Goal: Task Accomplishment & Management: Use online tool/utility

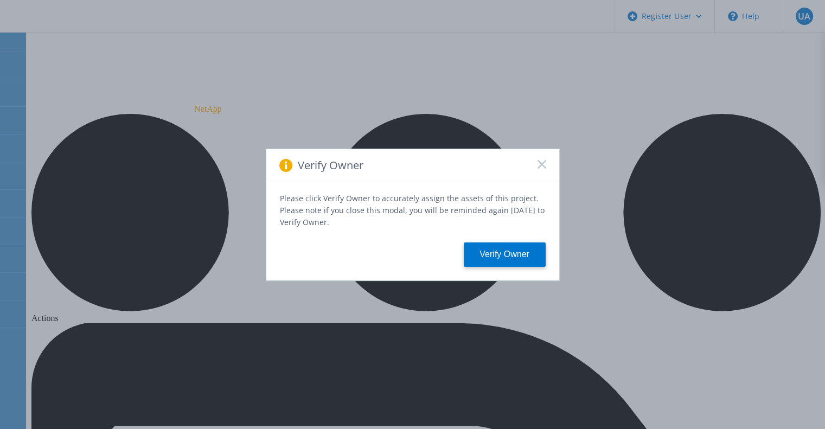
click at [540, 166] on rect at bounding box center [541, 164] width 9 height 9
